Goal: Navigation & Orientation: Find specific page/section

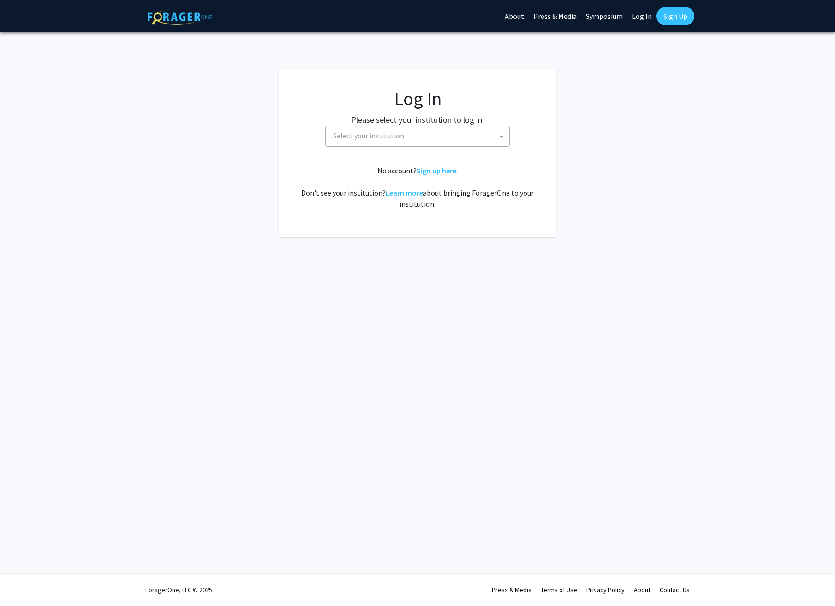
click at [389, 138] on span "Select your institution" at bounding box center [368, 135] width 71 height 9
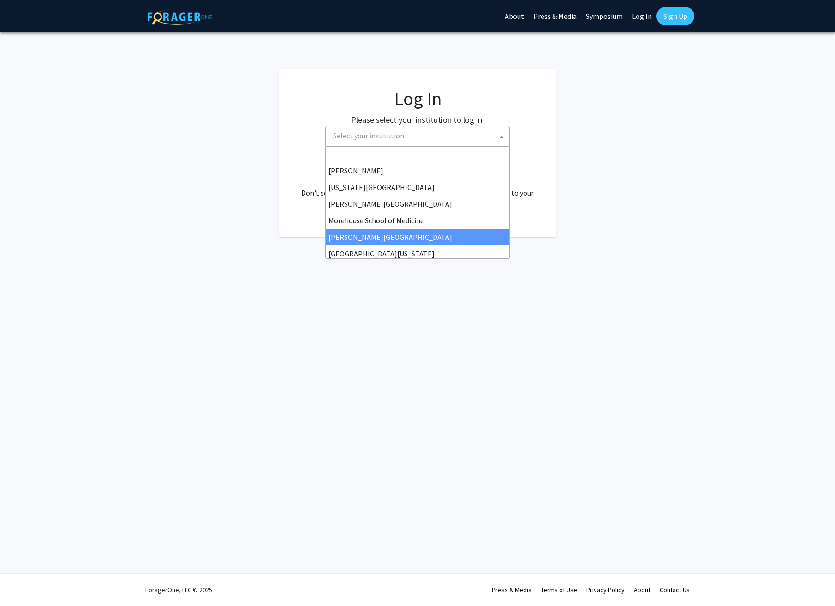
scroll to position [185, 0]
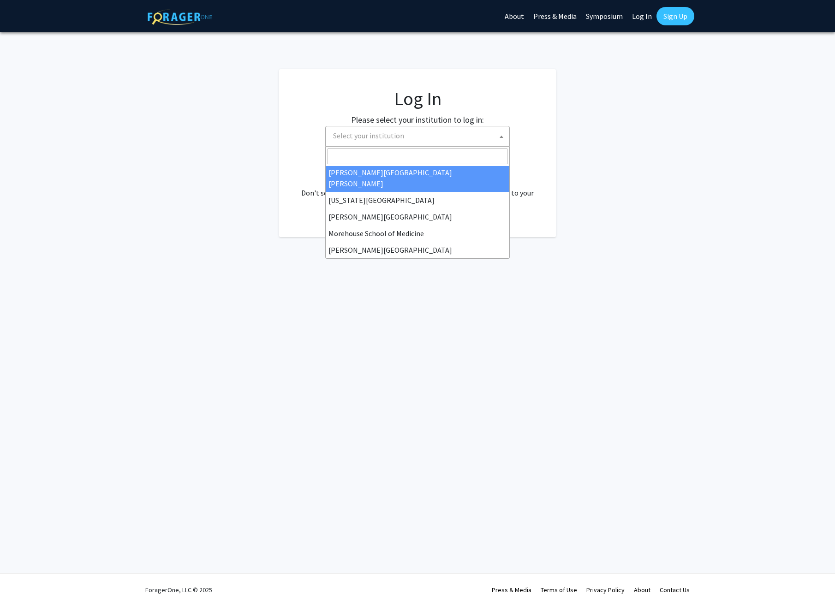
select select "1"
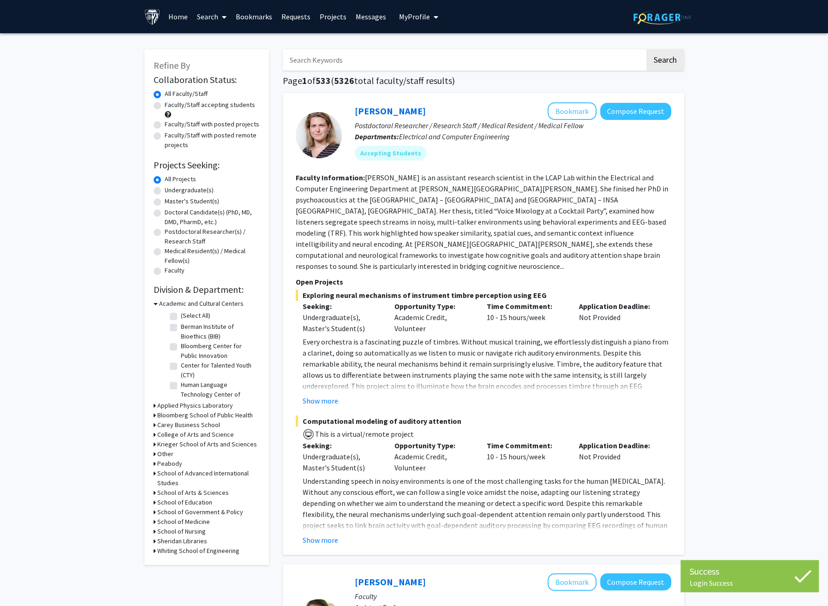
click at [246, 11] on link "Bookmarks" at bounding box center [254, 16] width 46 height 32
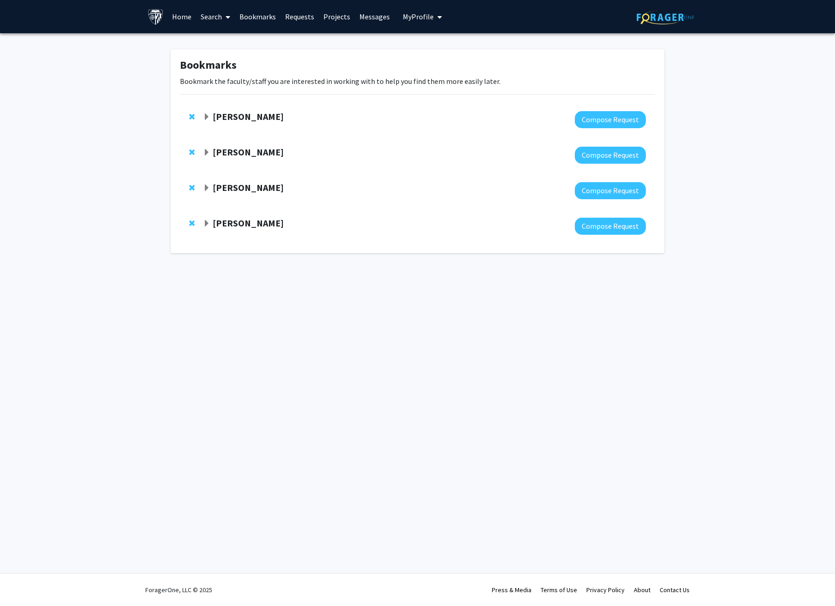
click at [209, 116] on span "Expand Robert Stevens Bookmark" at bounding box center [206, 117] width 7 height 7
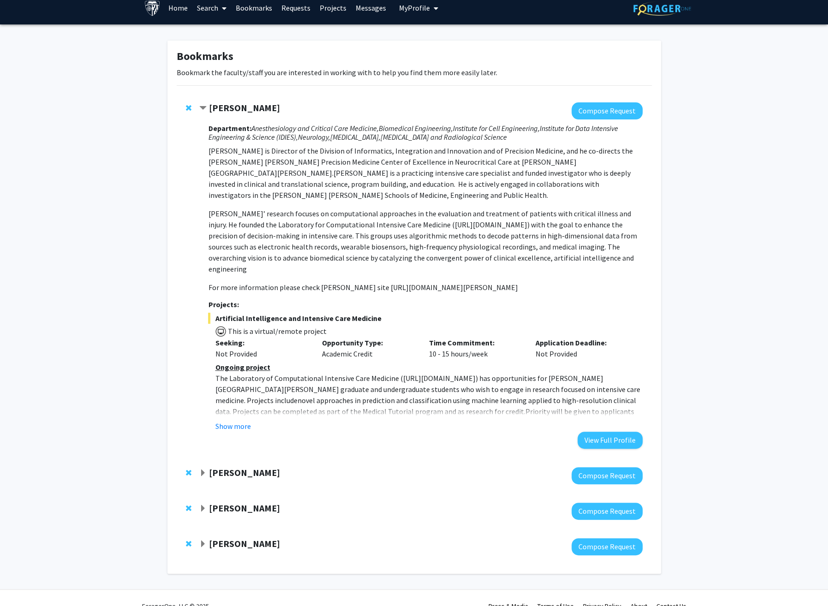
scroll to position [14, 0]
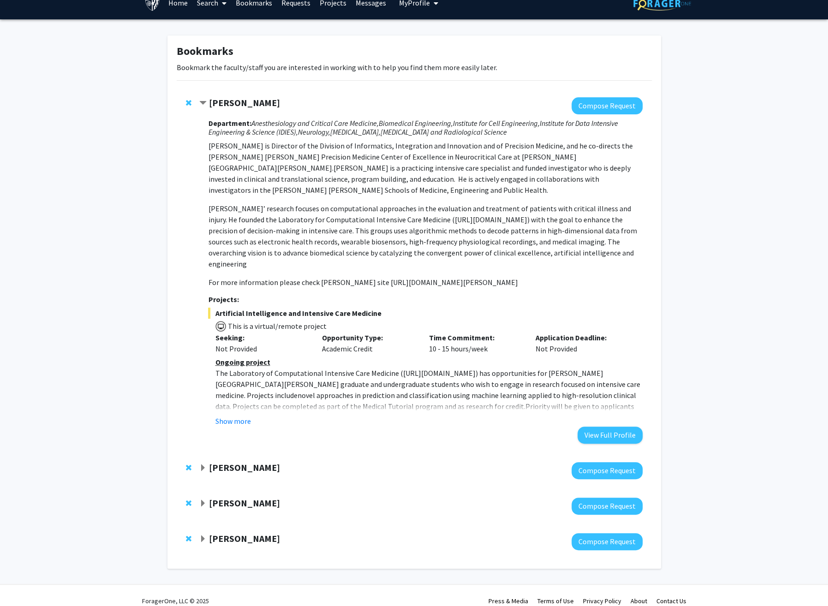
drag, startPoint x: 583, startPoint y: 274, endPoint x: 381, endPoint y: 274, distance: 202.6
click at [381, 277] on p "For more information please check Dr Stevens JHM site https://www.hopkinsmedici…" at bounding box center [425, 282] width 434 height 11
copy p "https://www.hopkinsmedicine.org/profiles/details/robert-stevens"
